Goal: Check status: Check status

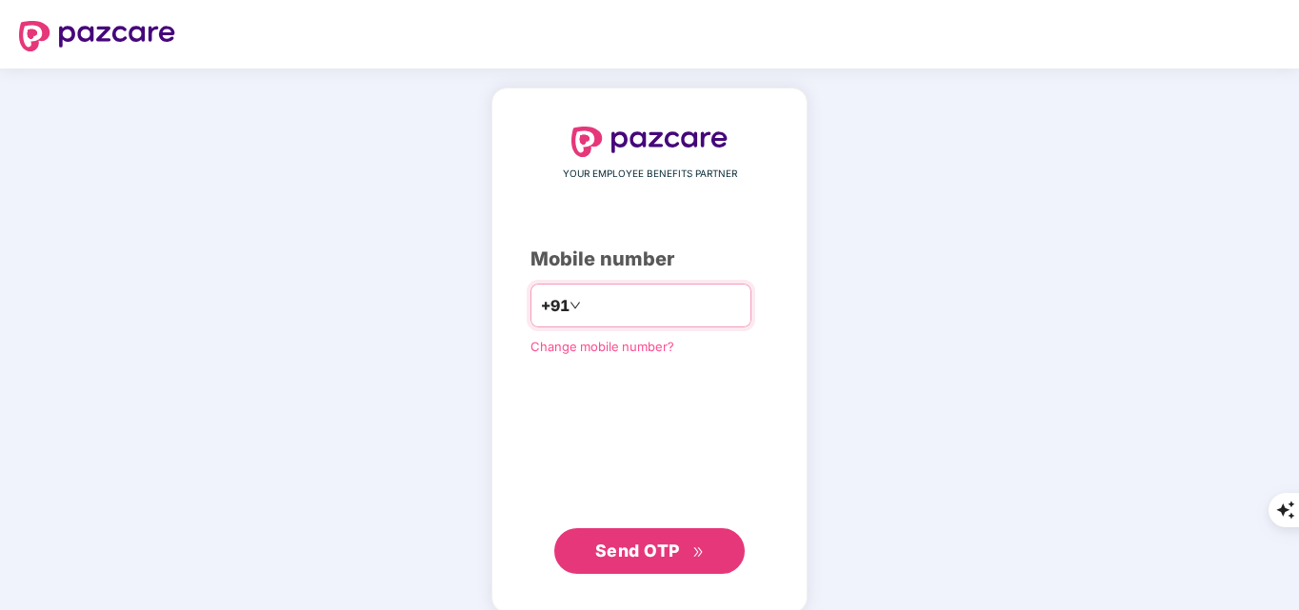
click at [587, 316] on input "number" at bounding box center [663, 305] width 156 height 30
type input "**********"
click at [647, 560] on span "Send OTP" at bounding box center [650, 551] width 110 height 27
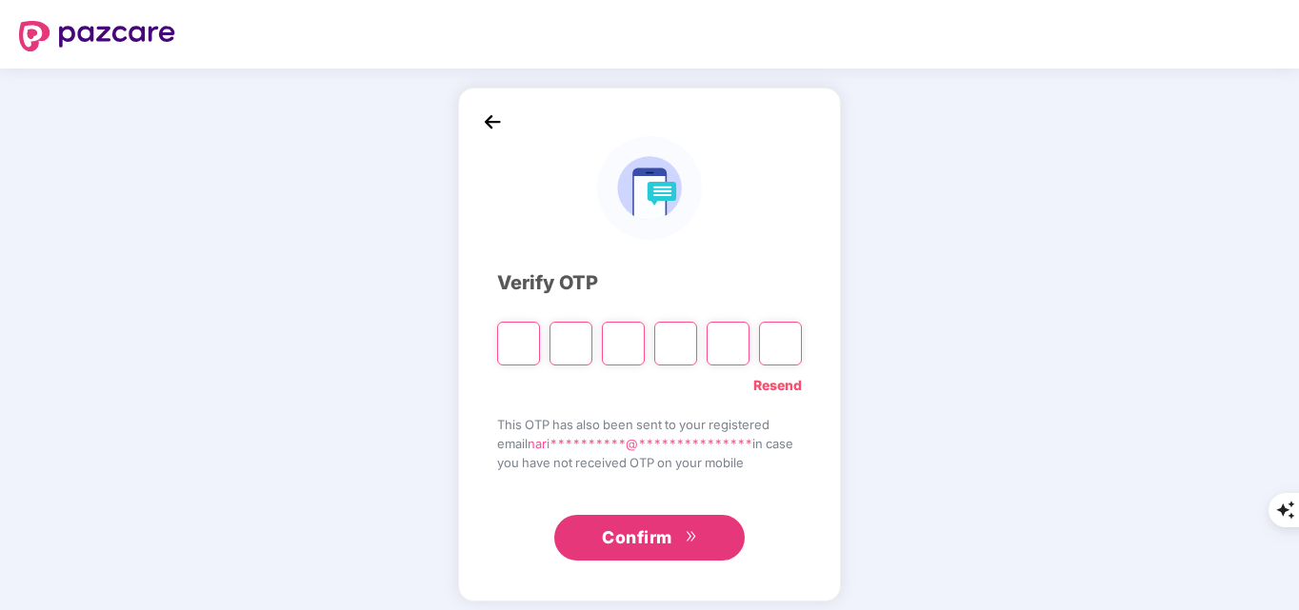
type input "*"
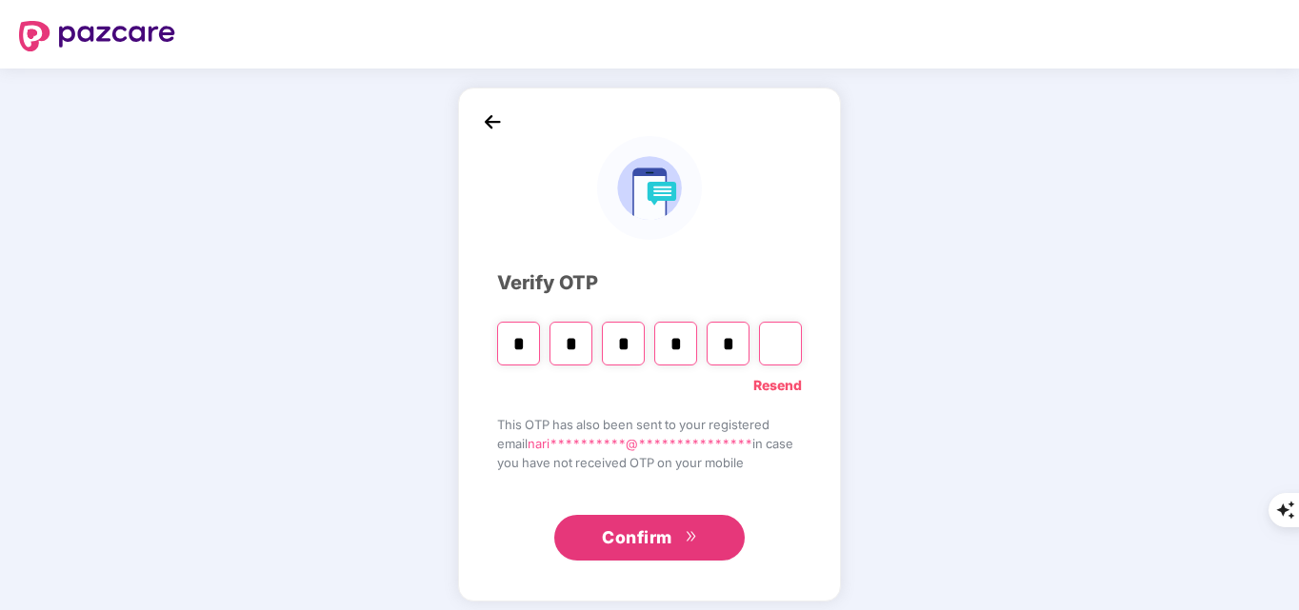
type input "*"
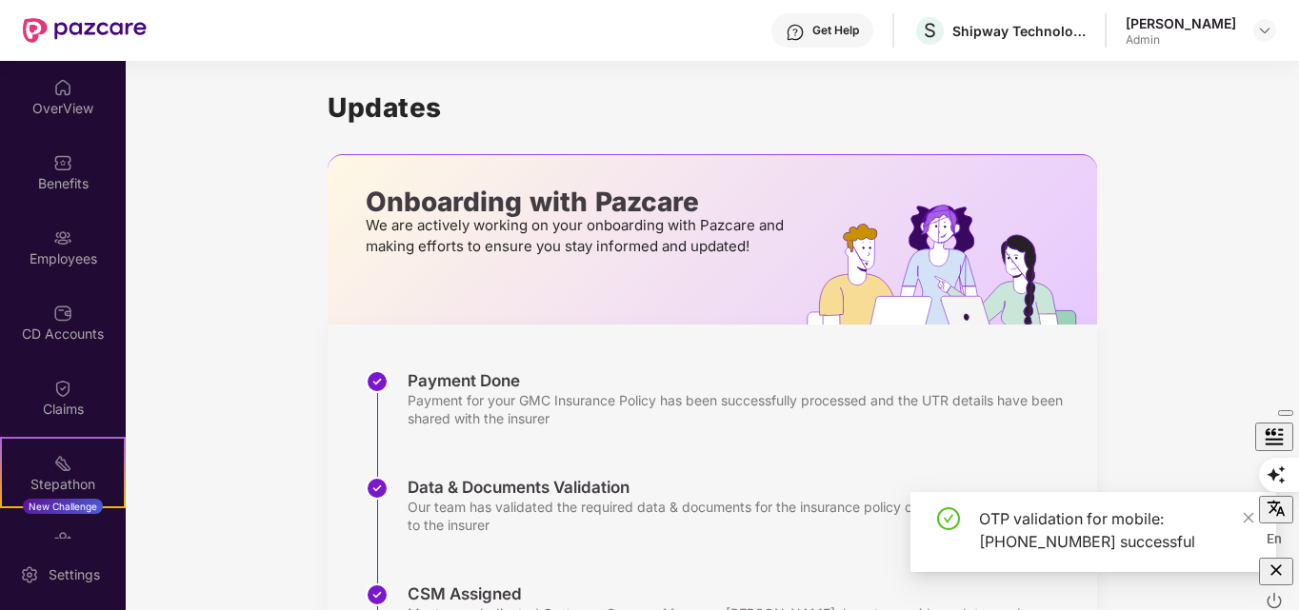
click at [1259, 492] on div "En" at bounding box center [1279, 475] width 40 height 34
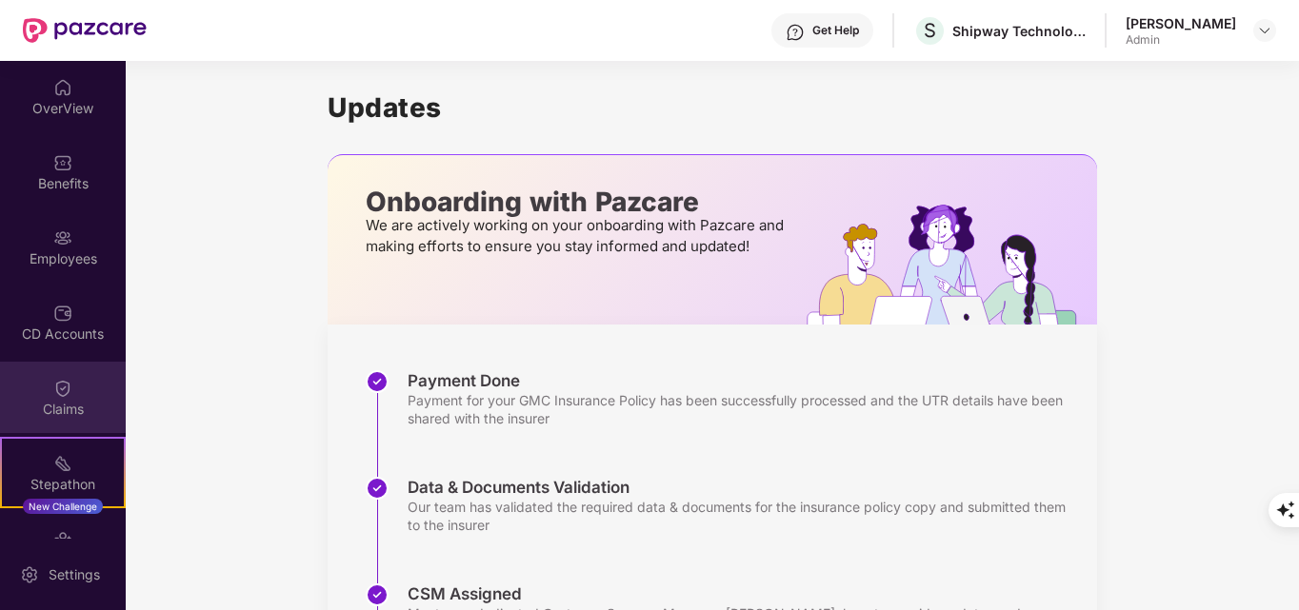
click at [43, 396] on div "Claims" at bounding box center [63, 397] width 126 height 71
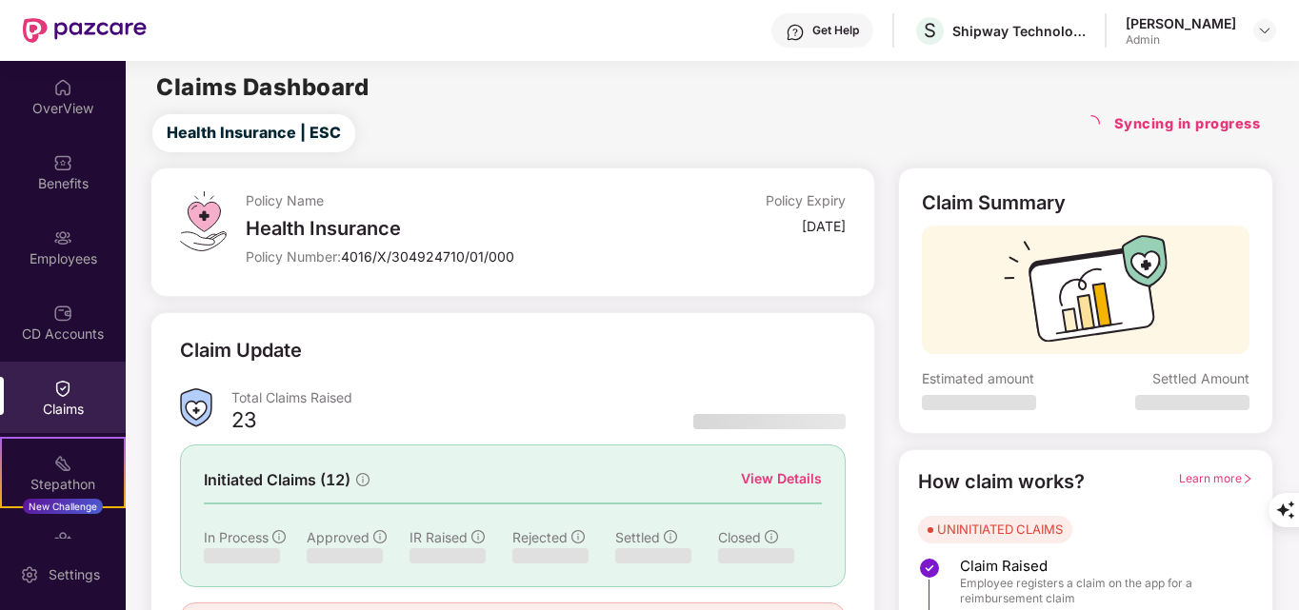
click at [767, 486] on div "View Details" at bounding box center [781, 479] width 81 height 21
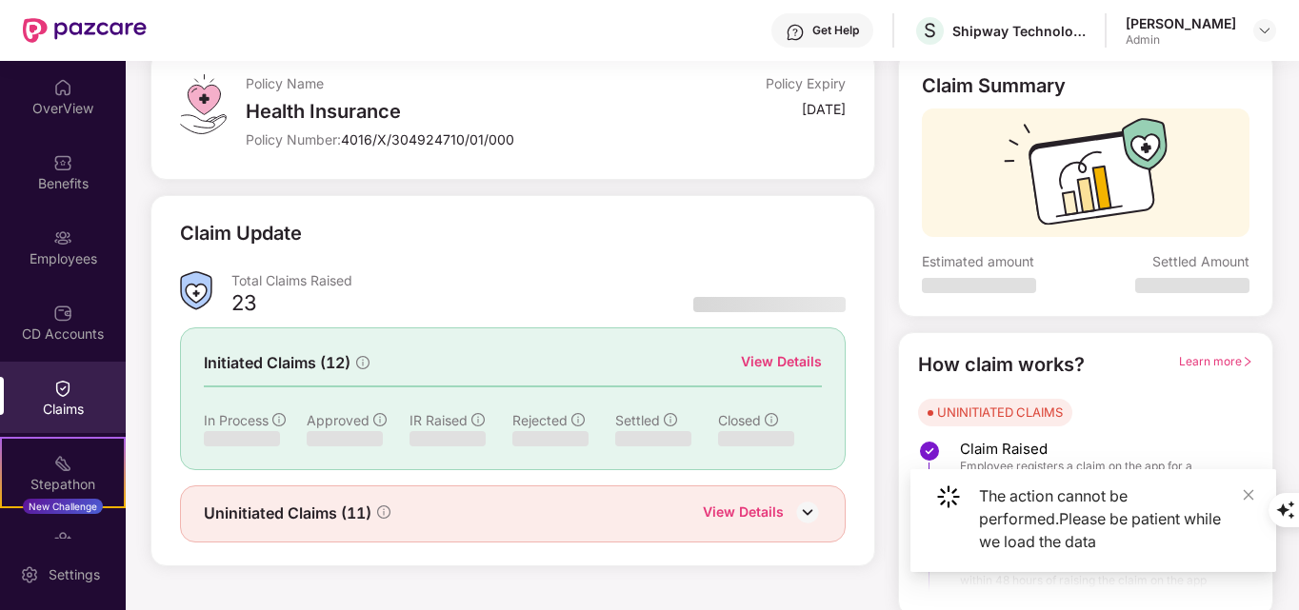
scroll to position [124, 0]
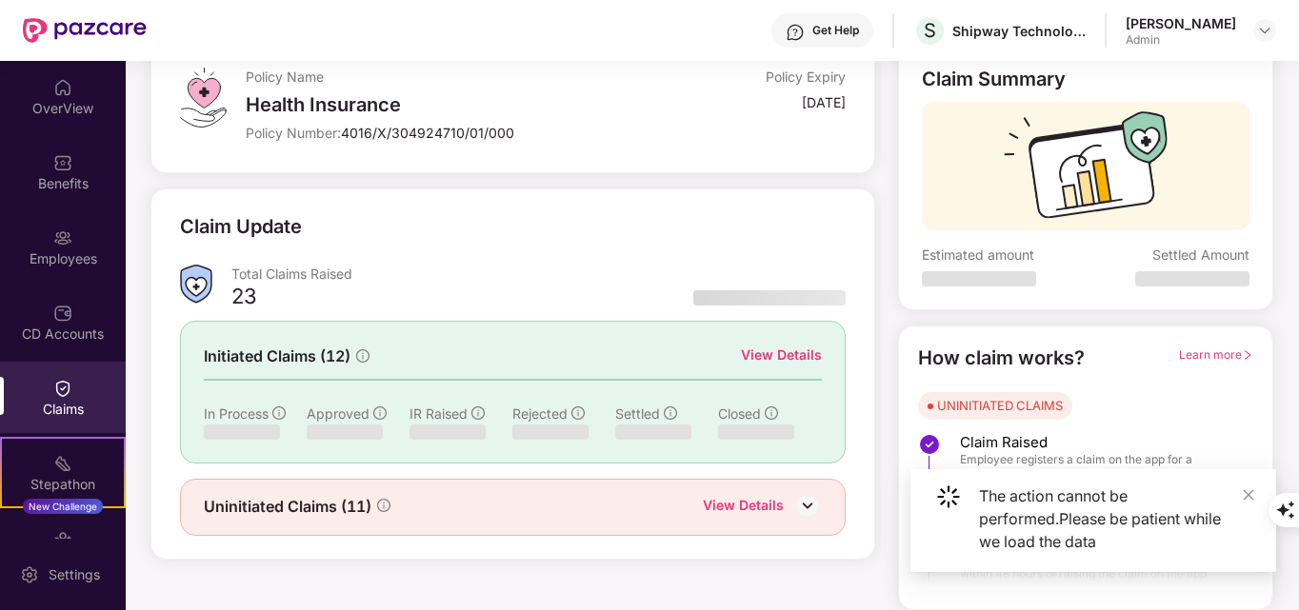
click at [765, 502] on div "View Details" at bounding box center [743, 507] width 81 height 25
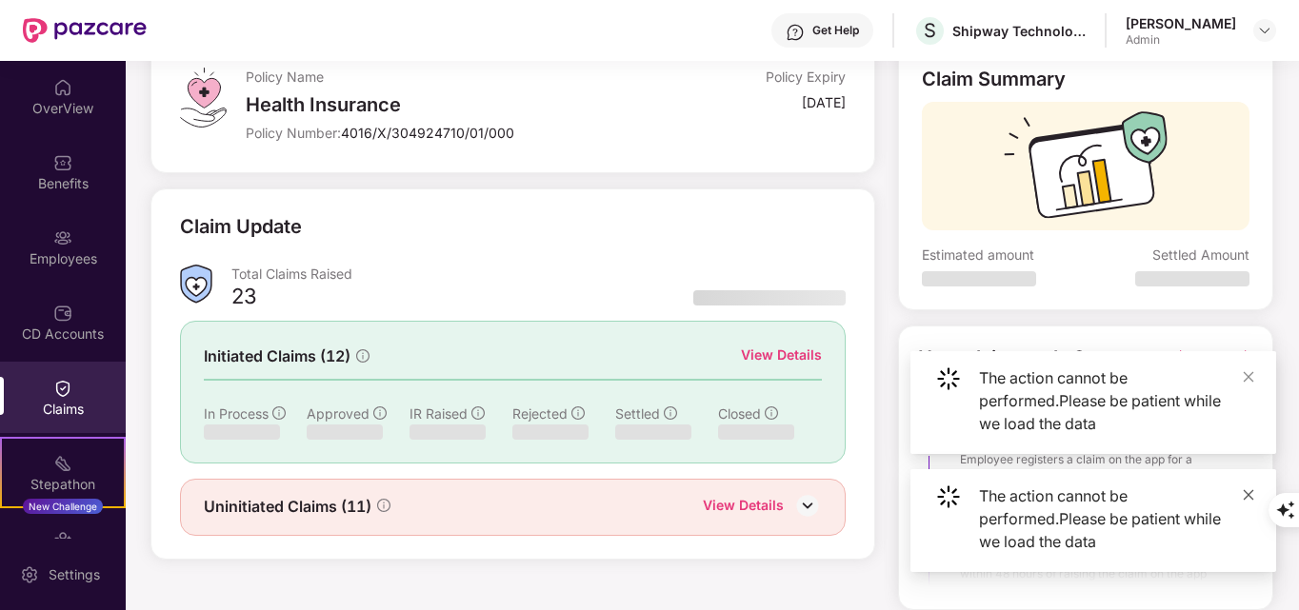
click at [1244, 495] on icon "close" at bounding box center [1248, 495] width 13 height 13
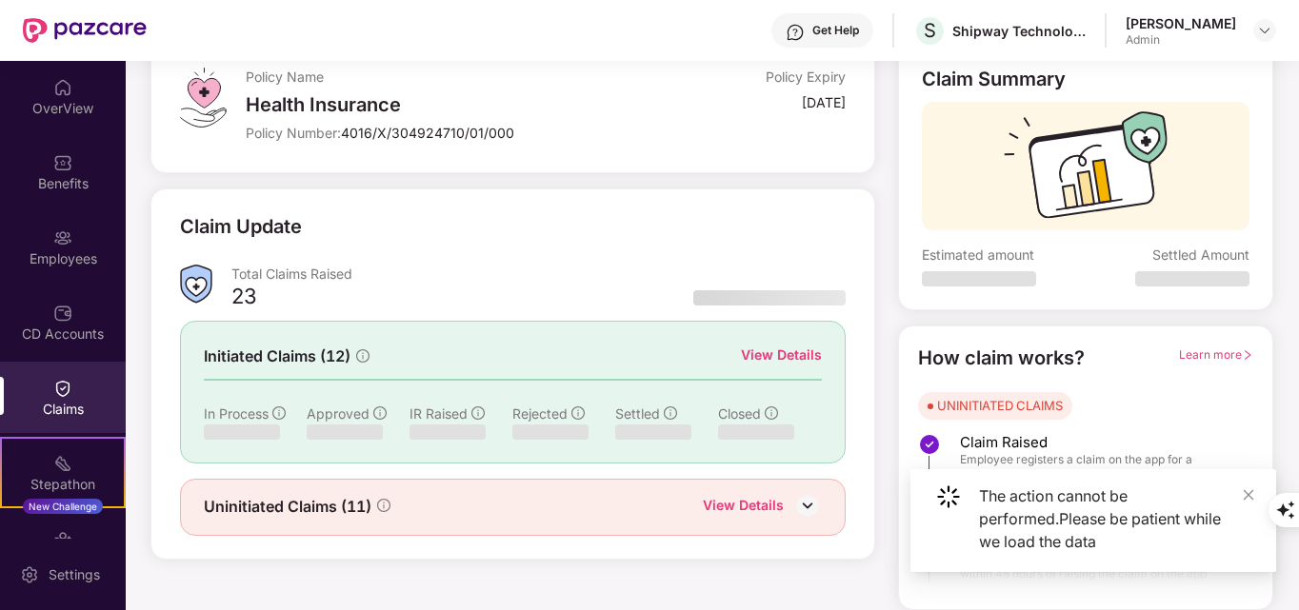
drag, startPoint x: 1253, startPoint y: 502, endPoint x: 1230, endPoint y: 492, distance: 24.8
click at [1252, 501] on span at bounding box center [1248, 495] width 13 height 16
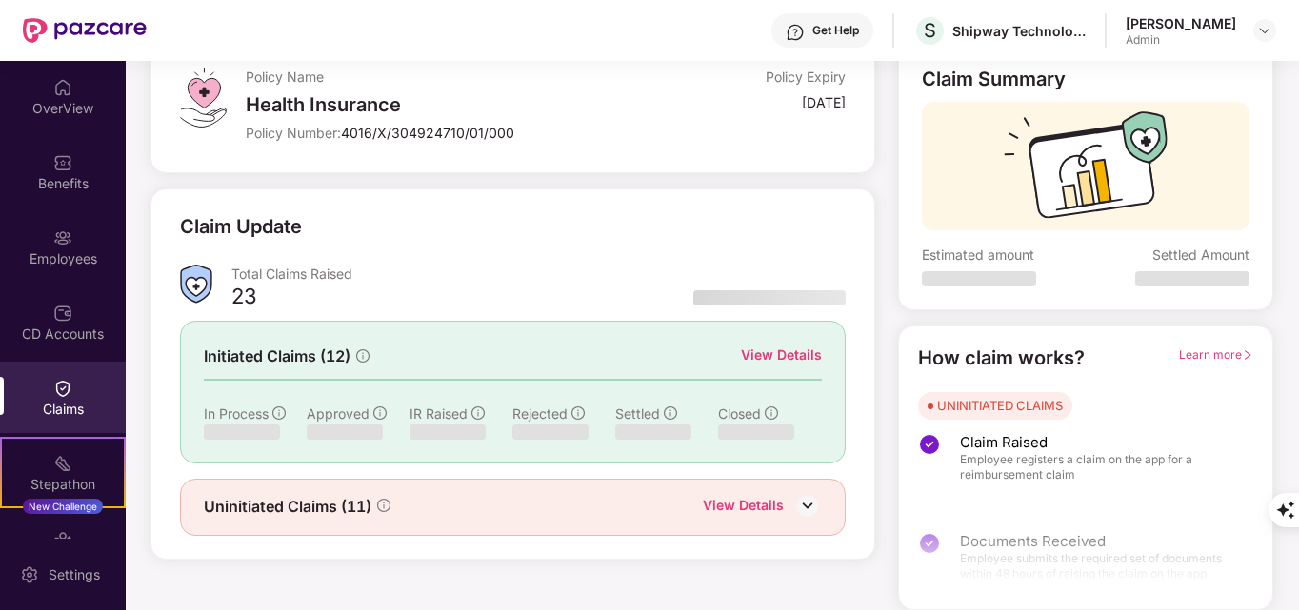
click at [805, 510] on img at bounding box center [807, 505] width 29 height 29
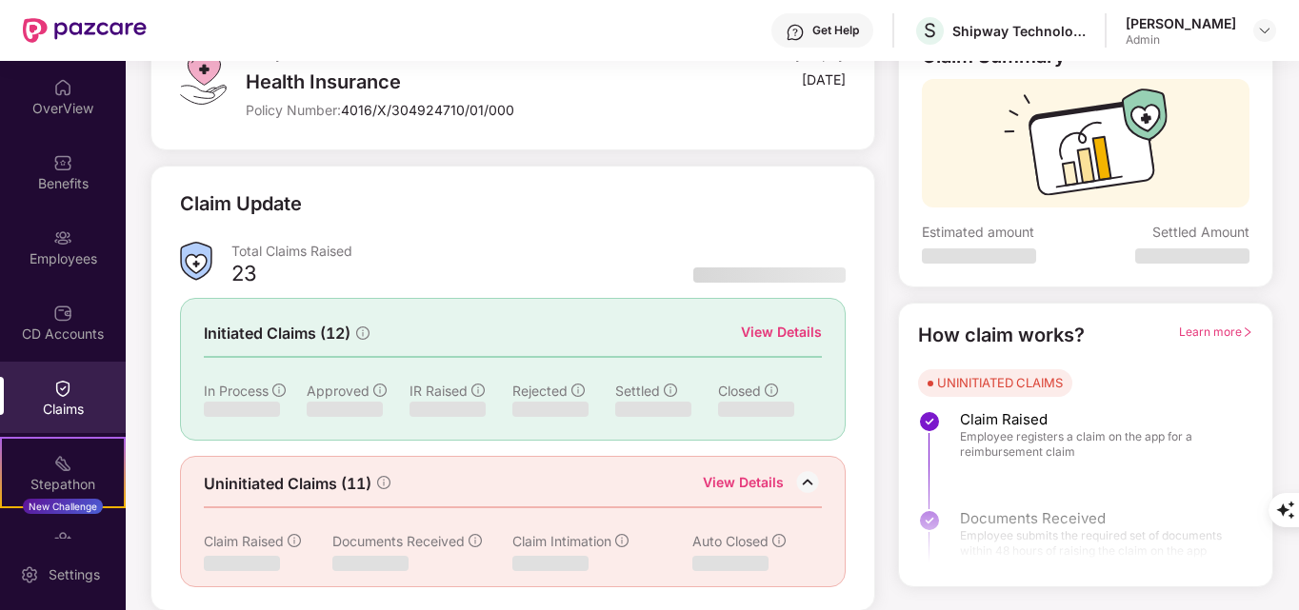
scroll to position [148, 0]
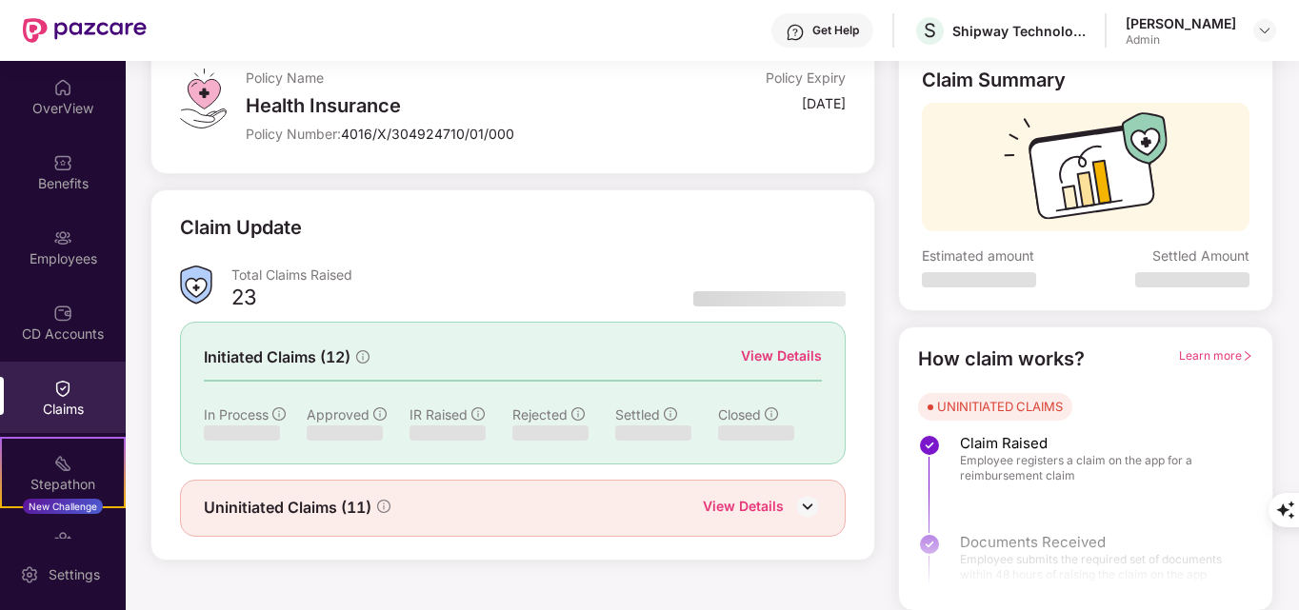
scroll to position [124, 0]
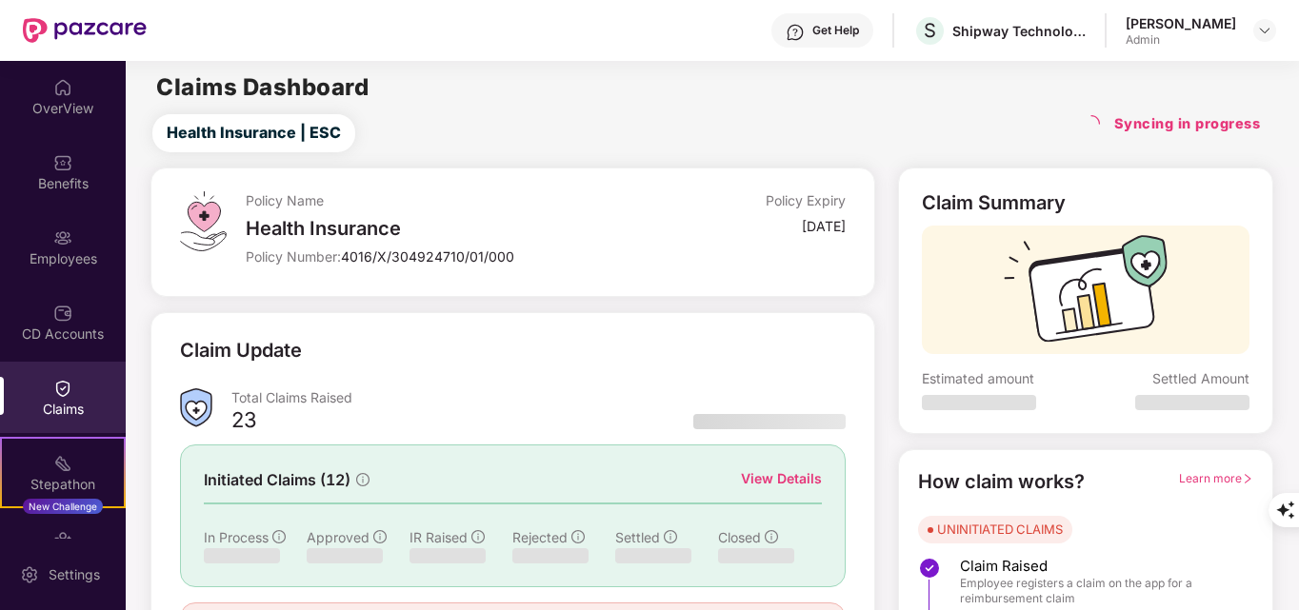
click at [804, 89] on div "Claims Dashboard" at bounding box center [712, 87] width 1172 height 23
click at [45, 402] on div "Claims" at bounding box center [63, 409] width 126 height 19
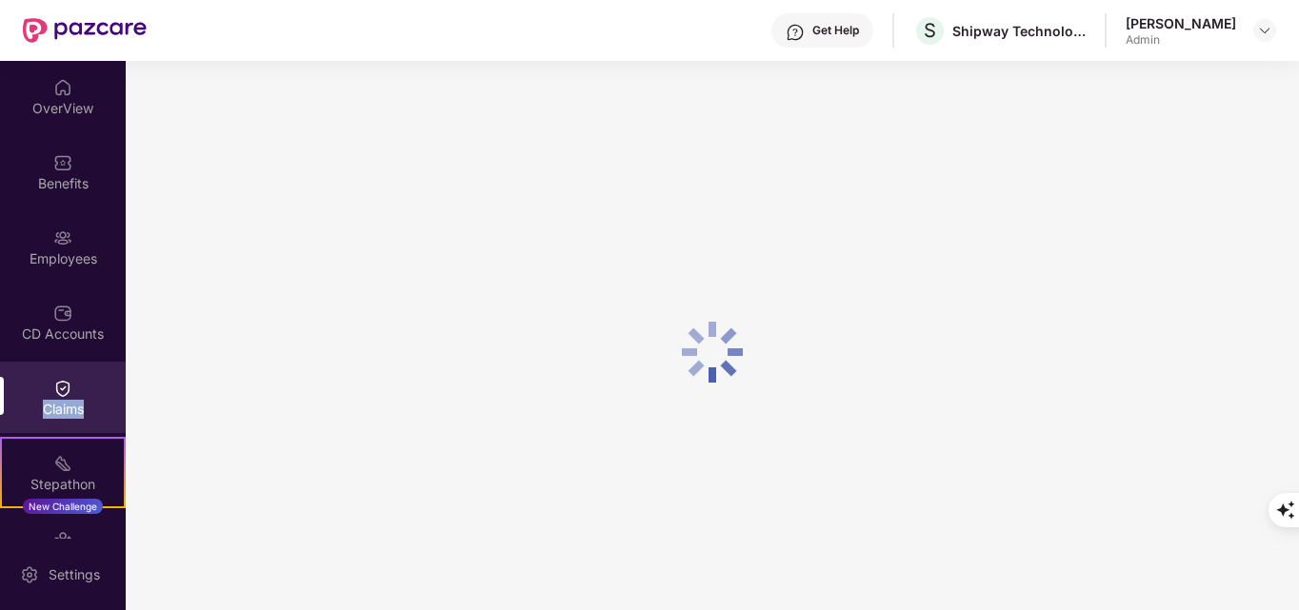
click at [45, 402] on div "Claims" at bounding box center [63, 409] width 126 height 19
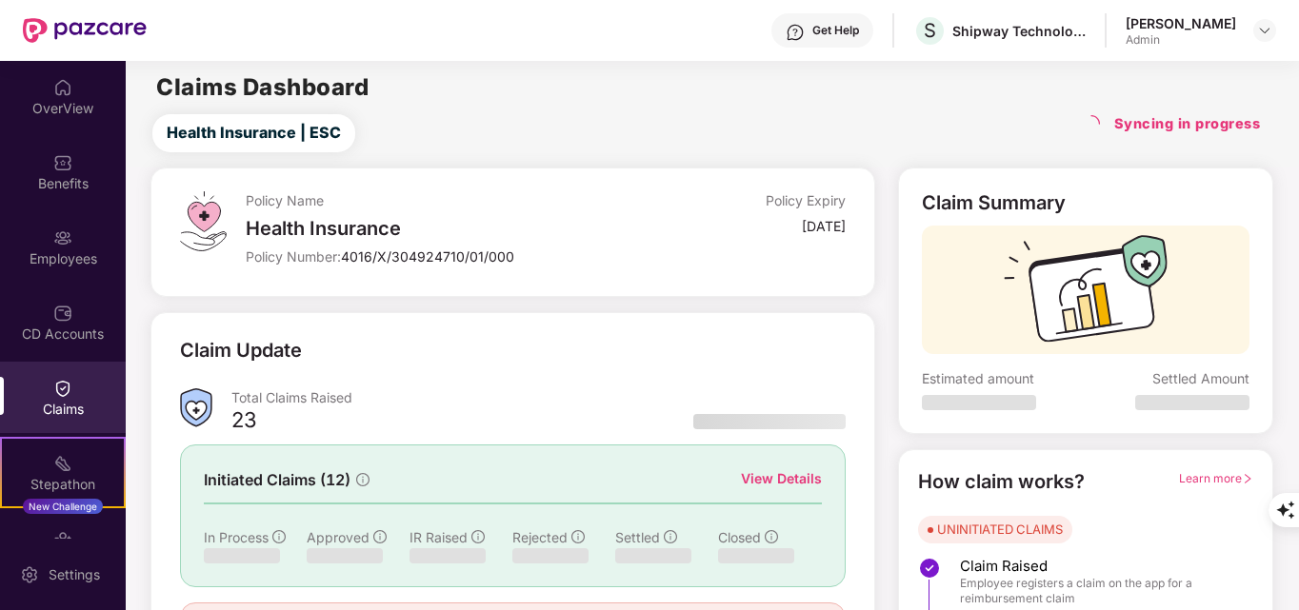
click at [45, 402] on div "Claims" at bounding box center [63, 409] width 126 height 19
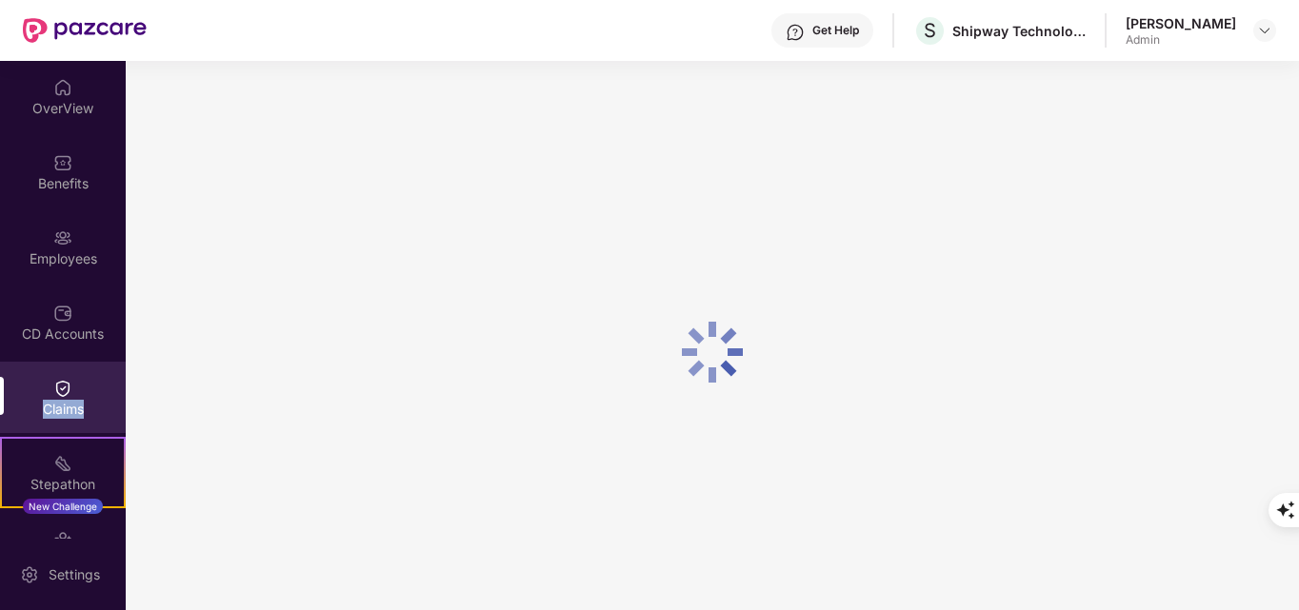
click at [45, 402] on div "Claims" at bounding box center [63, 409] width 126 height 19
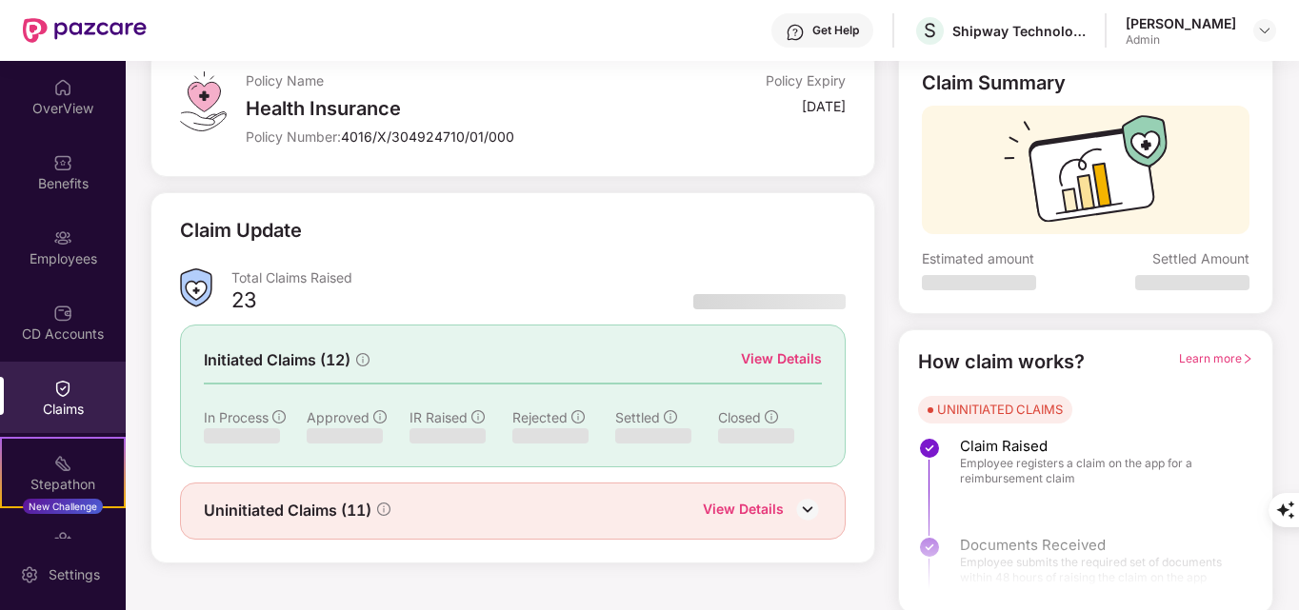
scroll to position [124, 0]
